Goal: Information Seeking & Learning: Check status

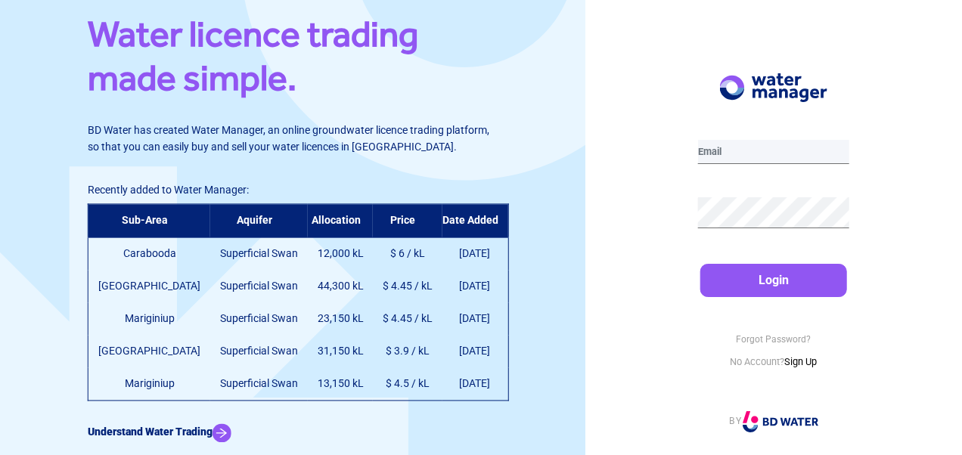
click at [735, 158] on input "email" at bounding box center [773, 152] width 151 height 24
type input "[EMAIL_ADDRESS][DOMAIN_NAME]"
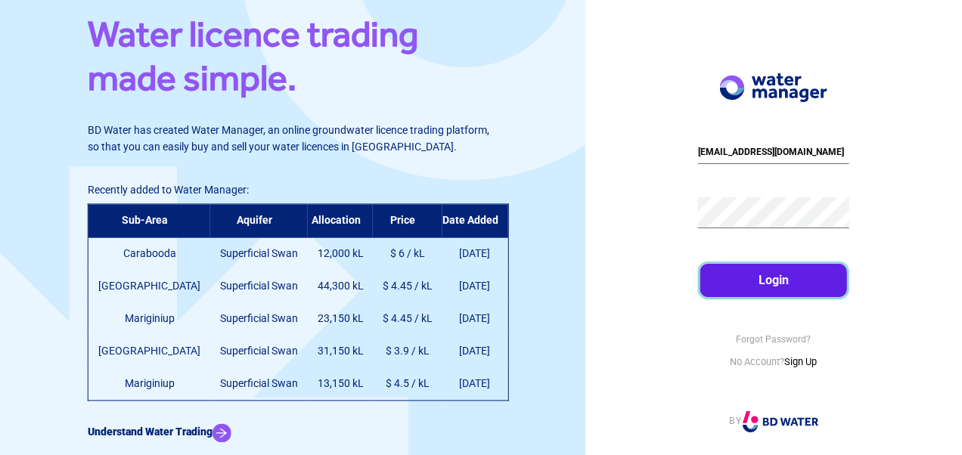
click at [748, 270] on button "Login" at bounding box center [774, 280] width 146 height 33
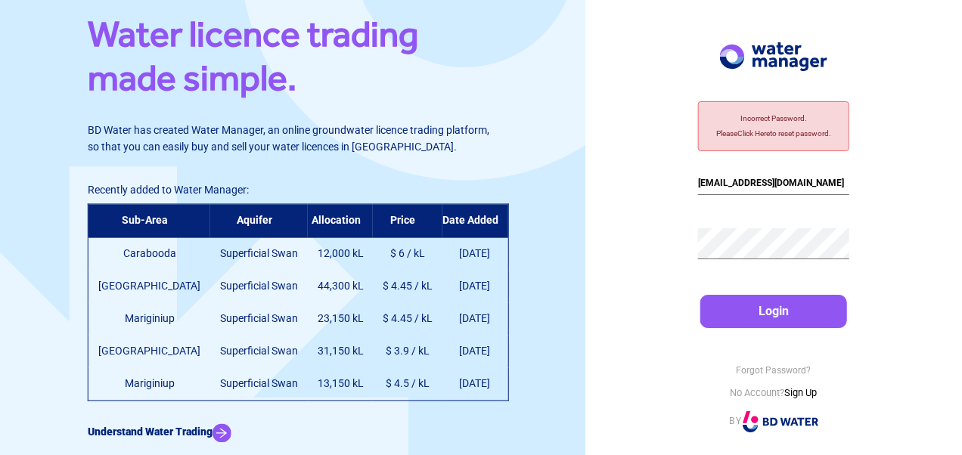
click at [788, 135] on div "Incorrect Password. Please Click Here to reset password." at bounding box center [773, 126] width 151 height 50
click at [766, 135] on div "Incorrect Password. Please Click Here to reset password." at bounding box center [773, 126] width 151 height 50
click at [776, 376] on link "Forgot Password?" at bounding box center [773, 370] width 75 height 11
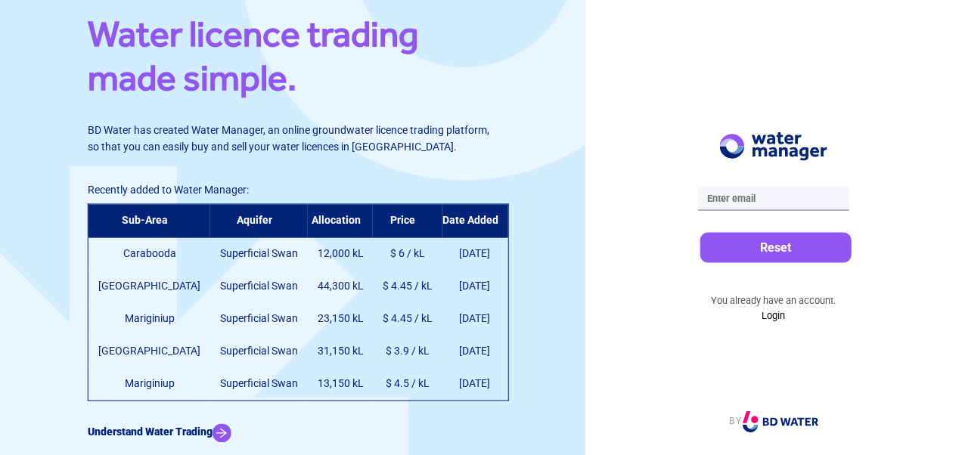
click at [747, 198] on input "email" at bounding box center [773, 199] width 151 height 24
type input "[EMAIL_ADDRESS][DOMAIN_NAME]"
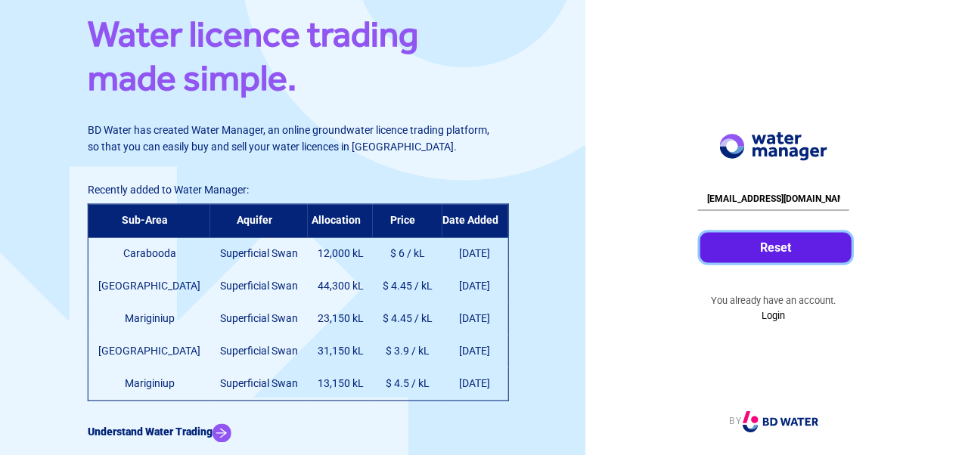
click at [769, 246] on button "Reset" at bounding box center [776, 248] width 151 height 30
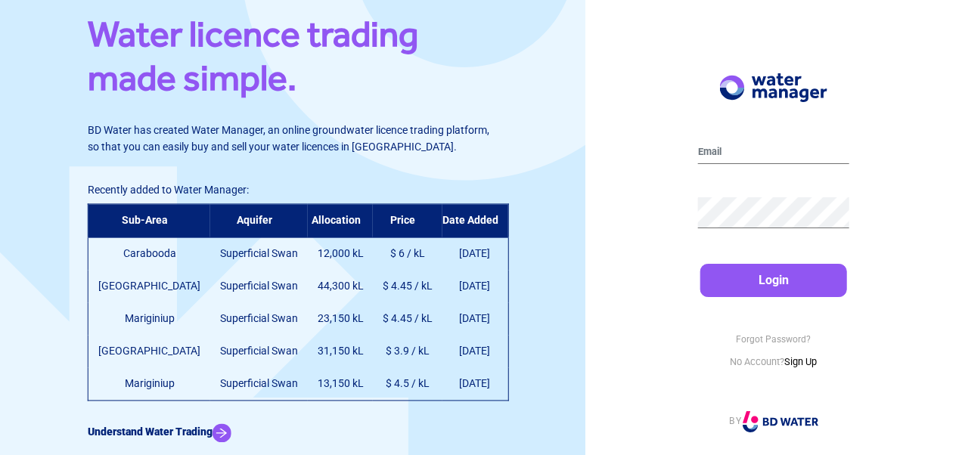
click at [696, 153] on div "Login Forgot Password? No Account? Sign Up BY" at bounding box center [774, 227] width 377 height 455
click at [715, 154] on input "email" at bounding box center [773, 152] width 151 height 24
type input "[EMAIL_ADDRESS][DOMAIN_NAME]"
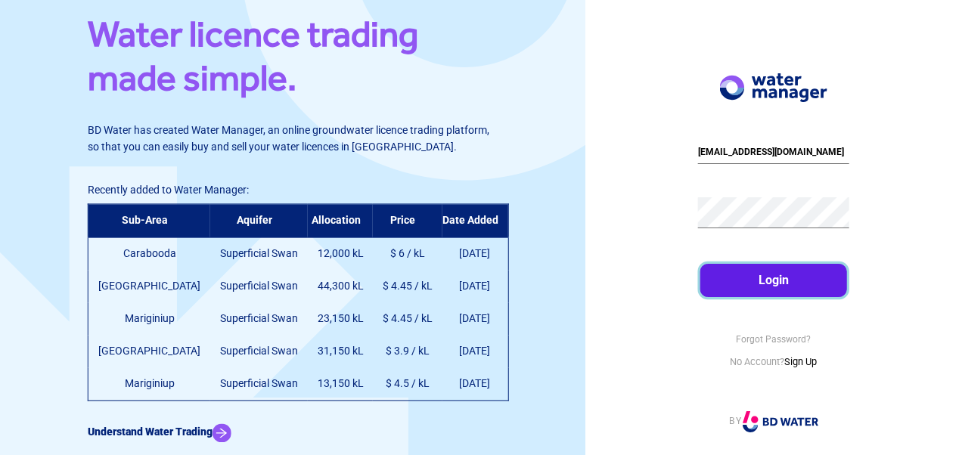
click at [769, 284] on button "Login" at bounding box center [774, 280] width 146 height 33
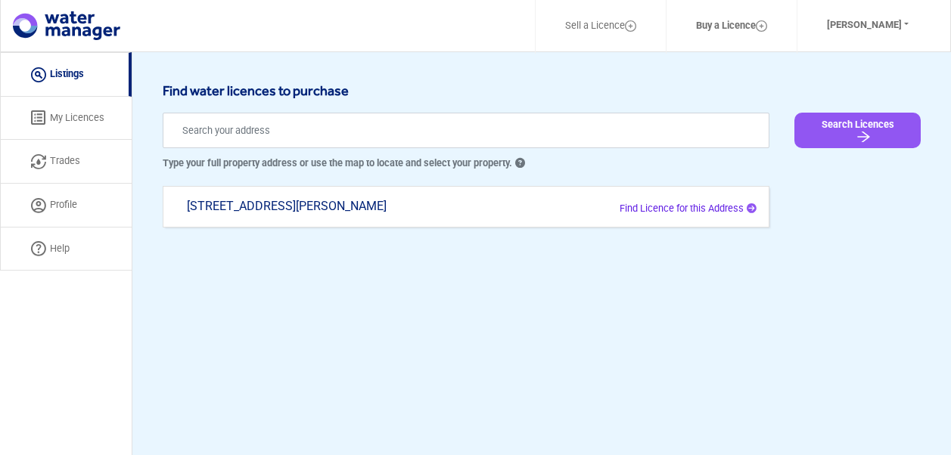
click at [690, 207] on span "Find Licence for this Address" at bounding box center [682, 208] width 124 height 11
type input "[STREET_ADDRESS][PERSON_NAME]"
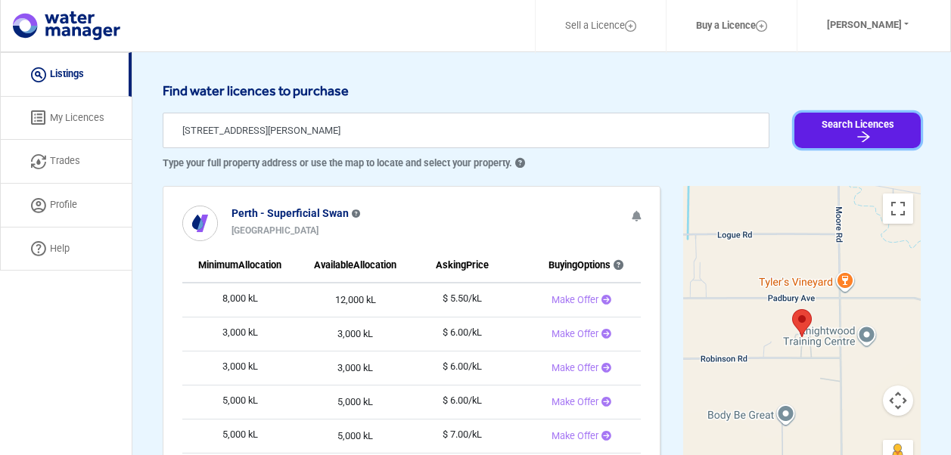
click at [845, 129] on button "Search Licences" at bounding box center [857, 131] width 126 height 36
